Goal: Task Accomplishment & Management: Complete application form

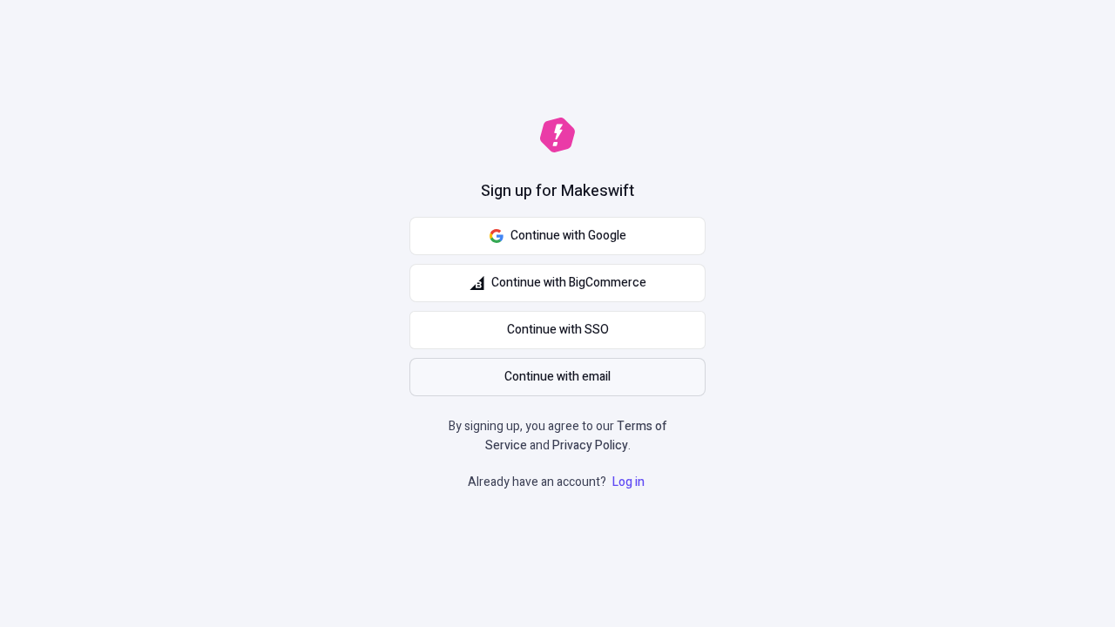
click at [557, 377] on span "Continue with email" at bounding box center [557, 377] width 106 height 19
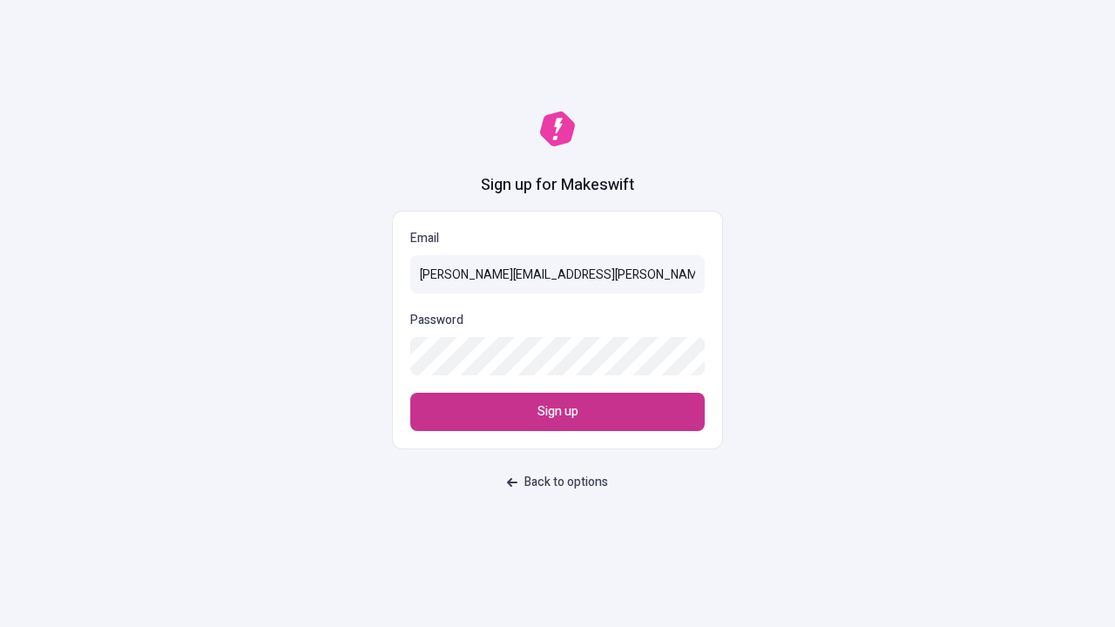
click at [557, 412] on span "Sign up" at bounding box center [557, 411] width 41 height 19
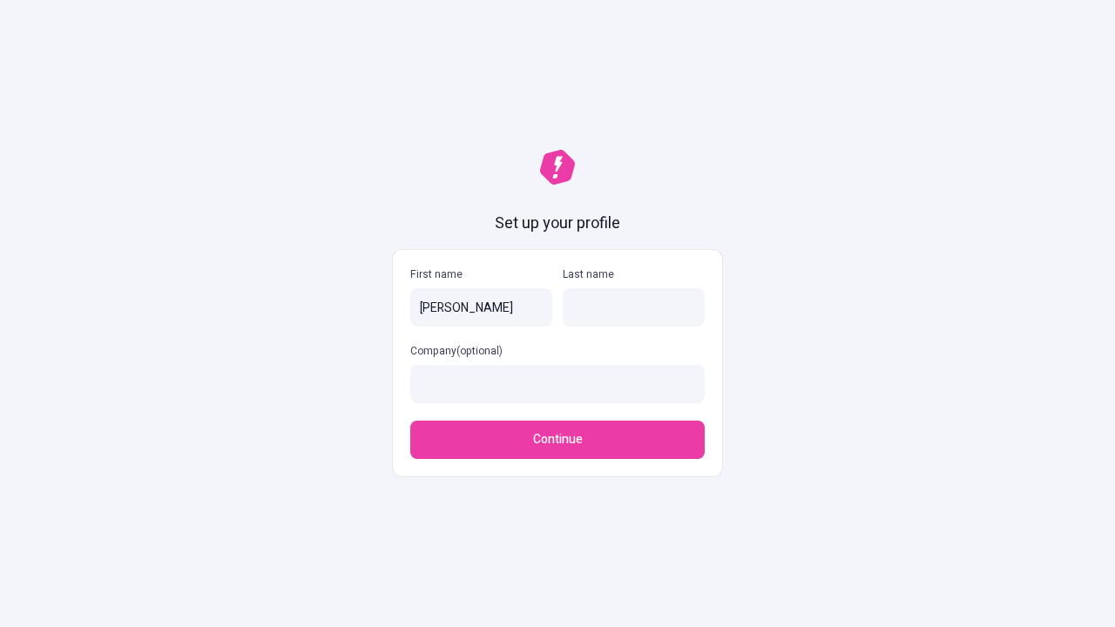
type input "[PERSON_NAME]"
type input "Weissnat"
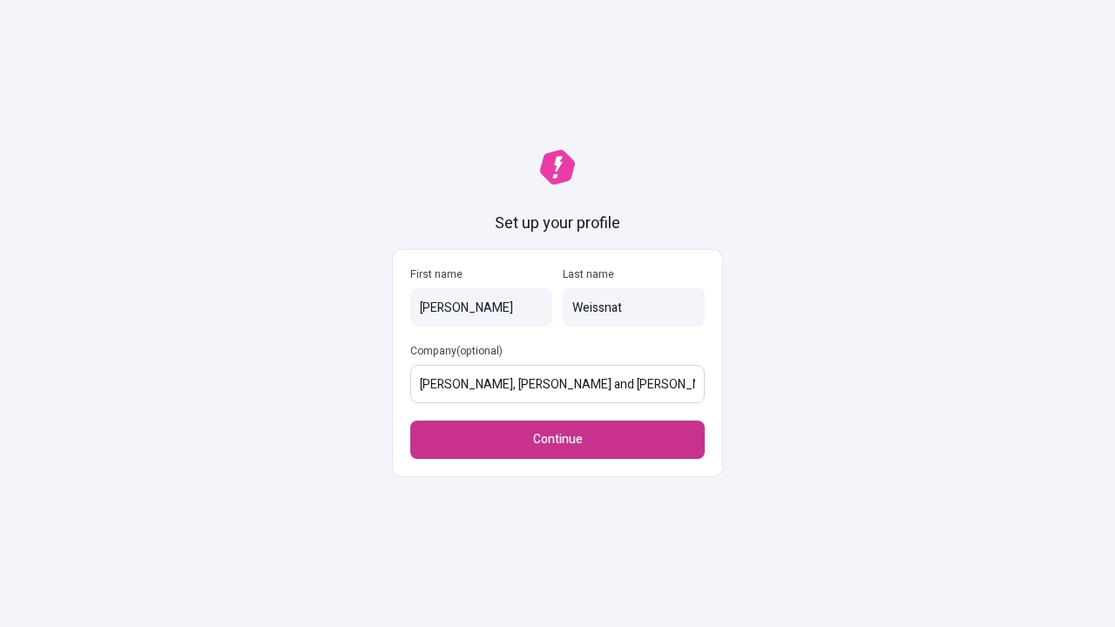
type input "[PERSON_NAME], [PERSON_NAME] and [PERSON_NAME]"
click at [557, 440] on span "Continue" at bounding box center [558, 439] width 50 height 19
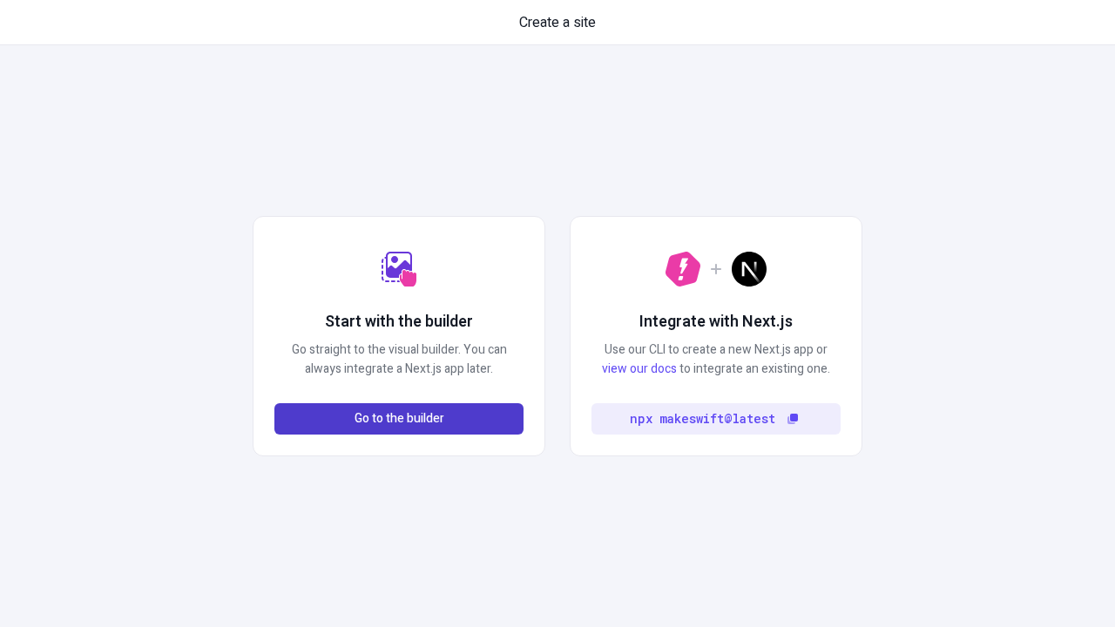
click at [399, 419] on span "Go to the builder" at bounding box center [399, 418] width 90 height 19
